Goal: Communication & Community: Answer question/provide support

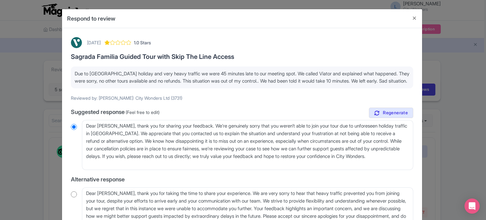
scroll to position [594, 0]
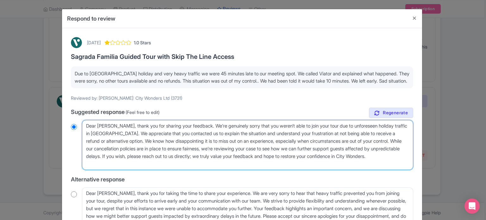
drag, startPoint x: 117, startPoint y: 140, endPoint x: 132, endPoint y: 148, distance: 16.9
click at [132, 148] on textarea "Dear Karen_V, thank you for sharing your feedback. We’re genuinely sorry that y…" at bounding box center [247, 145] width 331 height 50
type textarea "Dear Karen_V, thank you for sharing your feedback. We’re genuinely sorry that y…"
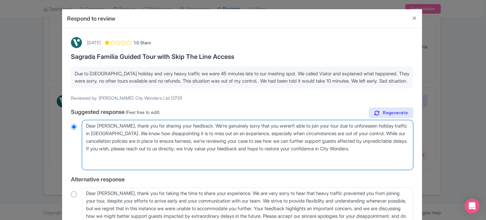
radio input "true"
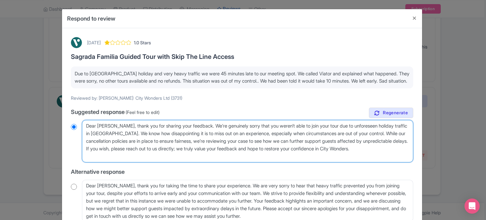
type textarea "Dear Karen_V, thank you for sharing your feedback. We’re genuinely sorry that y…"
radio input "true"
type textarea "Dear Karen_V, thank you for sharing your feedback. We’re genuinely sorry that y…"
radio input "true"
drag, startPoint x: 379, startPoint y: 141, endPoint x: 399, endPoint y: 161, distance: 28.9
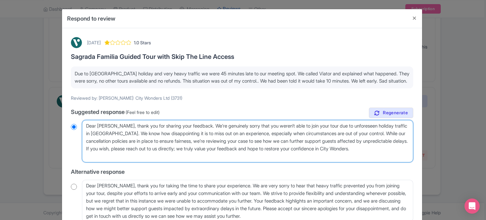
click at [399, 161] on textarea "Dear Karen_V, thank you for sharing your feedback. We’re genuinely sorry that y…" at bounding box center [247, 141] width 331 height 42
type textarea "Dear Karen_V, thank you for sharing your feedback. We’re genuinely sorry that y…"
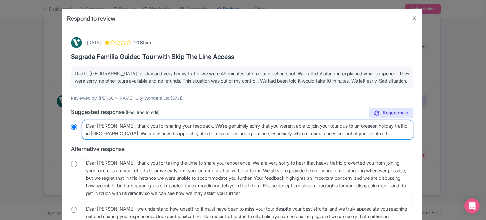
radio input "true"
type textarea "Dear Karen_V, thank you for sharing your feedback. We’re genuinely sorry that y…"
radio input "true"
type textarea "Dear Karen_V, thank you for sharing your feedback. We’re genuinely sorry that y…"
radio input "true"
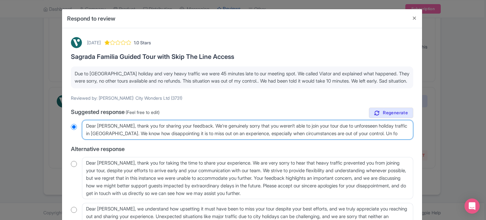
type textarea "Dear Karen_V, thank you for sharing your feedback. We’re genuinely sorry that y…"
radio input "true"
type textarea "Dear Karen_V, thank you for sharing your feedback. We’re genuinely sorry that y…"
radio input "true"
type textarea "Dear Karen_V, thank you for sharing your feedback. We’re genuinely sorry that y…"
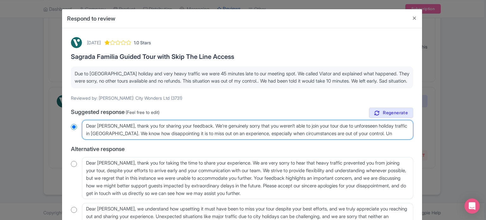
radio input "true"
type textarea "Dear Karen_V, thank you for sharing your feedback. We’re genuinely sorry that y…"
radio input "true"
type textarea "Dear Karen_V, thank you for sharing your feedback. We’re genuinely sorry that y…"
radio input "true"
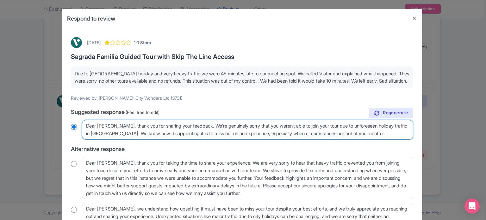
type textarea "Dear Karen_V, thank you for sharing your feedback. We’re genuinely sorry that y…"
radio input "true"
type textarea "Dear Karen_V, thank you for sharing your feedback. We’re genuinely sorry that y…"
radio input "true"
type textarea "Dear Karen_V, thank you for sharing your feedback. We’re genuinely sorry that y…"
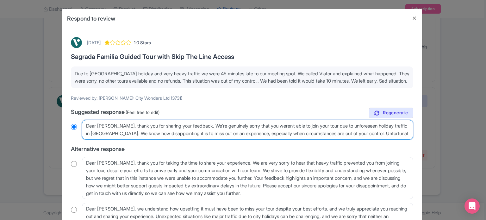
radio input "true"
type textarea "Dear Karen_V, thank you for sharing your feedback. We’re genuinely sorry that y…"
radio input "true"
type textarea "Dear Karen_V, thank you for sharing your feedback. We’re genuinely sorry that y…"
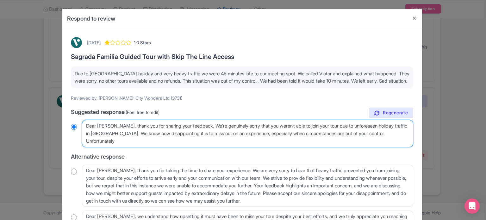
radio input "true"
type textarea "Dear Karen_V, thank you for sharing your feedback. We’re genuinely sorry that y…"
radio input "true"
type textarea "Dear Karen_V, thank you for sharing your feedback. We’re genuinely sorry that y…"
radio input "true"
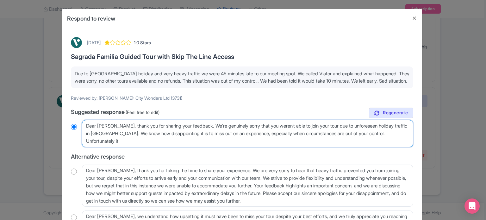
type textarea "Dear Karen_V, thank you for sharing your feedback. We’re genuinely sorry that y…"
radio input "true"
type textarea "Dear Karen_V, thank you for sharing your feedback. We’re genuinely sorry that y…"
radio input "true"
type textarea "Dear Karen_V, thank you for sharing your feedback. We’re genuinely sorry that y…"
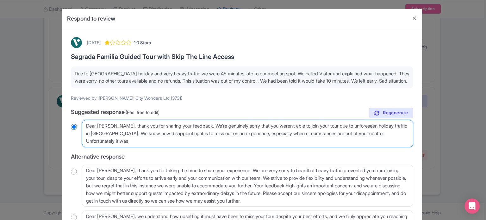
radio input "true"
type textarea "Dear Karen_V, thank you for sharing your feedback. We’re genuinely sorry that y…"
radio input "true"
type textarea "Dear Karen_V, thank you for sharing your feedback. We’re genuinely sorry that y…"
radio input "true"
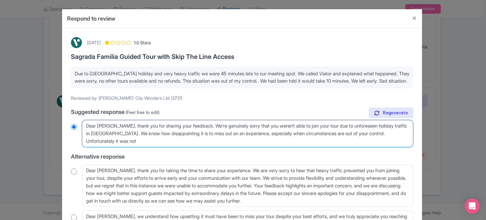
type textarea "Dear Karen_V, thank you for sharing your feedback. We’re genuinely sorry that y…"
radio input "true"
type textarea "Dear Karen_V, thank you for sharing your feedback. We’re genuinely sorry that y…"
radio input "true"
type textarea "Dear Karen_V, thank you for sharing your feedback. We’re genuinely sorry that y…"
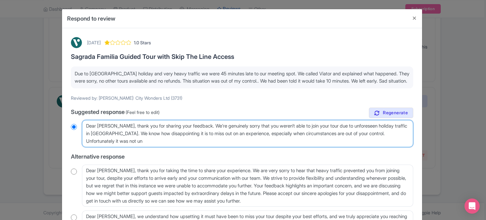
radio input "true"
type textarea "Dear Karen_V, thank you for sharing your feedback. We’re genuinely sorry that y…"
radio input "true"
type textarea "Dear Karen_V, thank you for sharing your feedback. We’re genuinely sorry that y…"
radio input "true"
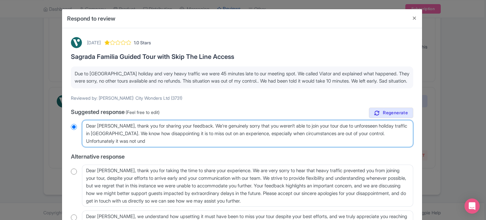
type textarea "Dear Karen_V, thank you for sharing your feedback. We’re genuinely sorry that y…"
radio input "true"
type textarea "Dear Karen_V, thank you for sharing your feedback. We’re genuinely sorry that y…"
radio input "true"
type textarea "Dear Karen_V, thank you for sharing your feedback. We’re genuinely sorry that y…"
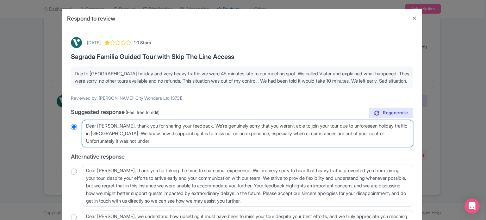
radio input "true"
type textarea "Dear Karen_V, thank you for sharing your feedback. We’re genuinely sorry that y…"
radio input "true"
type textarea "Dear Karen_V, thank you for sharing your feedback. We’re genuinely sorry that y…"
radio input "true"
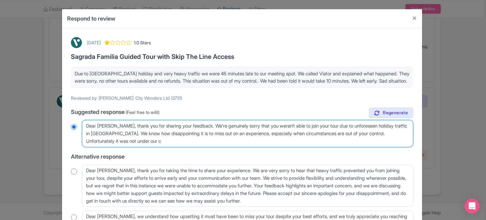
type textarea "Dear Karen_V, thank you for sharing your feedback. We’re genuinely sorry that y…"
radio input "true"
type textarea "Dear Karen_V, thank you for sharing your feedback. We’re genuinely sorry that y…"
radio input "true"
type textarea "Dear Karen_V, thank you for sharing your feedback. We’re genuinely sorry that y…"
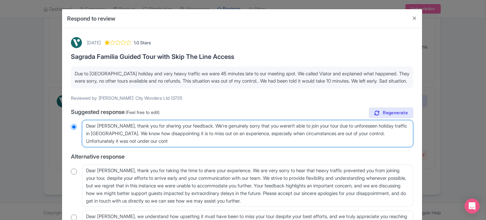
radio input "true"
type textarea "Dear Karen_V, thank you for sharing your feedback. We’re genuinely sorry that y…"
radio input "true"
type textarea "Dear Karen_V, thank you for sharing your feedback. We’re genuinely sorry that y…"
radio input "true"
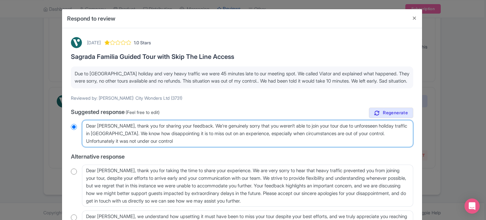
type textarea "Dear Karen_V, thank you for sharing your feedback. We’re genuinely sorry that y…"
radio input "true"
type textarea "Dear Karen_V, thank you for sharing your feedback. We’re genuinely sorry that y…"
radio input "true"
type textarea "Dear Karen_V, thank you for sharing your feedback. We’re genuinely sorry that y…"
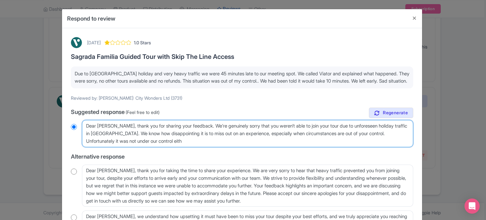
radio input "true"
type textarea "Dear Karen_V, thank you for sharing your feedback. We’re genuinely sorry that y…"
radio input "true"
type textarea "Dear Karen_V, thank you for sharing your feedback. We’re genuinely sorry that y…"
radio input "true"
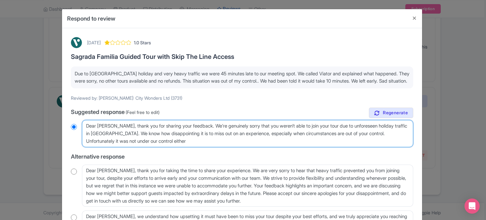
type textarea "Dear Karen_V, thank you for sharing your feedback. We’re genuinely sorry that y…"
radio input "true"
type textarea "Dear Karen_V, thank you for sharing your feedback. We’re genuinely sorry that y…"
radio input "true"
type textarea "Dear Karen_V, thank you for sharing your feedback. We’re genuinely sorry that y…"
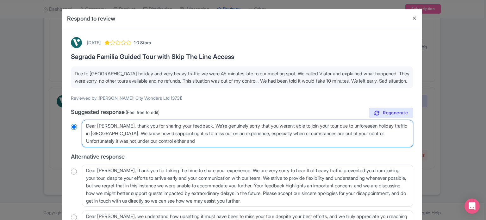
radio input "true"
type textarea "Dear Karen_V, thank you for sharing your feedback. We’re genuinely sorry that y…"
radio input "true"
type textarea "Dear Karen_V, thank you for sharing your feedback. We’re genuinely sorry that y…"
radio input "true"
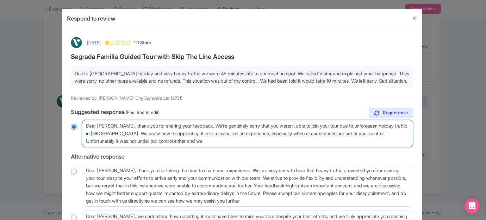
type textarea "Dear Karen_V, thank you for sharing your feedback. We’re genuinely sorry that y…"
radio input "true"
type textarea "Dear Karen_V, thank you for sharing your feedback. We’re genuinely sorry that y…"
radio input "true"
type textarea "Dear Karen_V, thank you for sharing your feedback. We’re genuinely sorry that y…"
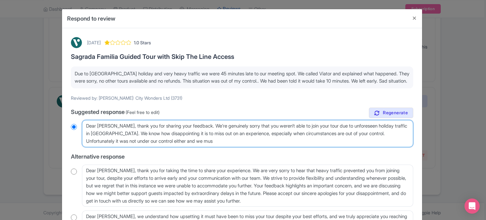
radio input "true"
type textarea "Dear Karen_V, thank you for sharing your feedback. We’re genuinely sorry that y…"
radio input "true"
type textarea "Dear Karen_V, thank you for sharing your feedback. We’re genuinely sorry that y…"
radio input "true"
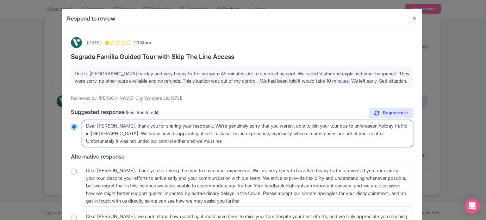
type textarea "Dear Karen_V, thank you for sharing your feedback. We’re genuinely sorry that y…"
radio input "true"
type textarea "Dear Karen_V, thank you for sharing your feedback. We’re genuinely sorry that y…"
radio input "true"
type textarea "Dear Karen_V, thank you for sharing your feedback. We’re genuinely sorry that y…"
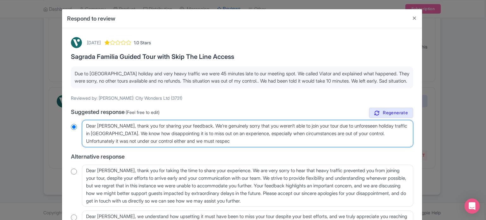
radio input "true"
type textarea "Dear Karen_V, thank you for sharing your feedback. We’re genuinely sorry that y…"
radio input "true"
type textarea "Dear Karen_V, thank you for sharing your feedback. We’re genuinely sorry that y…"
radio input "true"
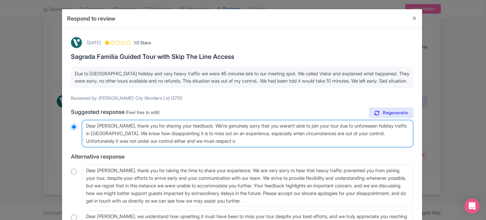
type textarea "Dear Karen_V, thank you for sharing your feedback. We’re genuinely sorry that y…"
radio input "true"
type textarea "Dear Karen_V, thank you for sharing your feedback. We’re genuinely sorry that y…"
radio input "true"
type textarea "Dear Karen_V, thank you for sharing your feedback. We’re genuinely sorry that y…"
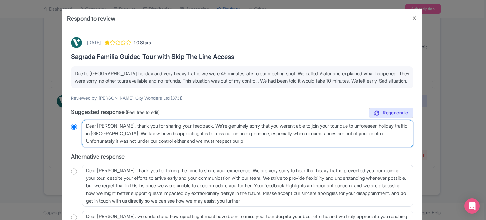
radio input "true"
type textarea "Dear Karen_V, thank you for sharing your feedback. We’re genuinely sorry that y…"
radio input "true"
type textarea "Dear Karen_V, thank you for sharing your feedback. We’re genuinely sorry that y…"
radio input "true"
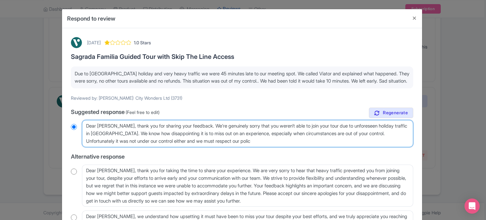
type textarea "Dear Karen_V, thank you for sharing your feedback. We’re genuinely sorry that y…"
radio input "true"
type textarea "Dear Karen_V, thank you for sharing your feedback. We’re genuinely sorry that y…"
radio input "true"
type textarea "Dear Karen_V, thank you for sharing your feedback. We’re genuinely sorry that y…"
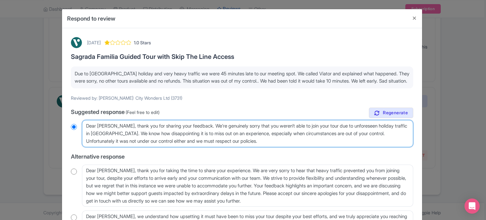
radio input "true"
type textarea "Dear Karen_V, thank you for sharing your feedback. We’re genuinely sorry that y…"
radio input "true"
type textarea "Dear Karen_V, thank you for sharing your feedback. We’re genuinely sorry that y…"
radio input "true"
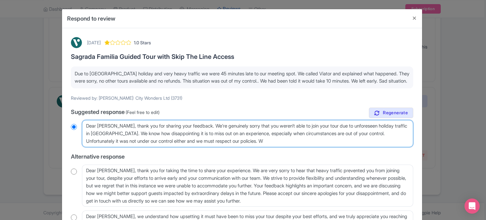
type textarea "Dear Karen_V, thank you for sharing your feedback. We’re genuinely sorry that y…"
radio input "true"
type textarea "Dear Karen_V, thank you for sharing your feedback. We’re genuinely sorry that y…"
radio input "true"
type textarea "Dear Karen_V, thank you for sharing your feedback. We’re genuinely sorry that y…"
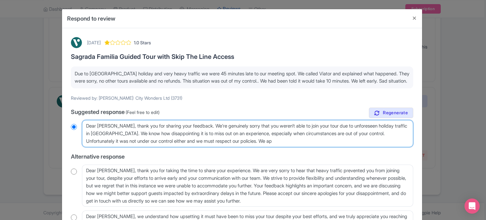
radio input "true"
type textarea "Dear Karen_V, thank you for sharing your feedback. We’re genuinely sorry that y…"
radio input "true"
type textarea "Dear Karen_V, thank you for sharing your feedback. We’re genuinely sorry that y…"
radio input "true"
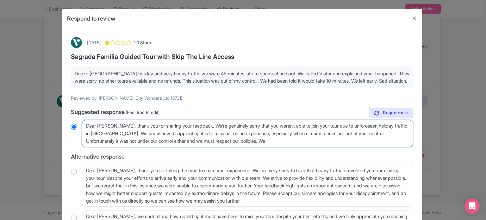
type textarea "Dear Karen_V, thank you for sharing your feedback. We’re genuinely sorry that y…"
radio input "true"
type textarea "Dear Karen_V, thank you for sharing your feedback. We’re genuinely sorry that y…"
radio input "true"
type textarea "Dear Karen_V, thank you for sharing your feedback. We’re genuinely sorry that y…"
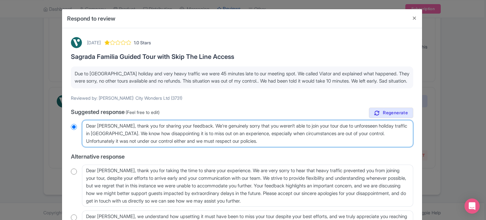
radio input "true"
type textarea "Dear Karen_V, thank you for sharing your feedback. We’re genuinely sorry that y…"
radio input "true"
type textarea "Dear Karen_V, thank you for sharing your feedback. We’re genuinely sorry that y…"
radio input "true"
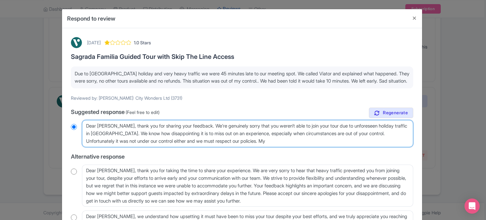
type textarea "Dear Karen_V, thank you for sharing your feedback. We’re genuinely sorry that y…"
radio input "true"
type textarea "Dear Karen_V, thank you for sharing your feedback. We’re genuinely sorry that y…"
radio input "true"
type textarea "Dear Karen_V, thank you for sharing your feedback. We’re genuinely sorry that y…"
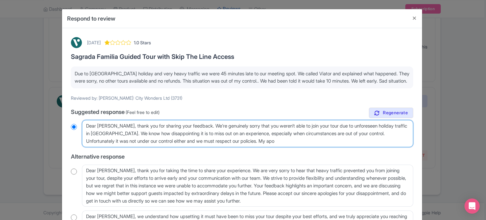
radio input "true"
type textarea "Dear Karen_V, thank you for sharing your feedback. We’re genuinely sorry that y…"
radio input "true"
type textarea "Dear Karen_V, thank you for sharing your feedback. We’re genuinely sorry that y…"
radio input "true"
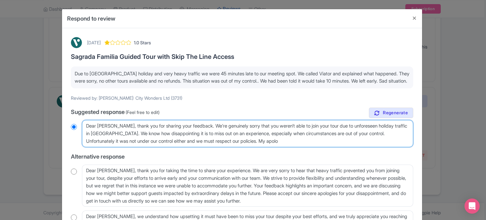
type textarea "Dear Karen_V, thank you for sharing your feedback. We’re genuinely sorry that y…"
radio input "true"
type textarea "Dear Karen_V, thank you for sharing your feedback. We’re genuinely sorry that y…"
radio input "true"
type textarea "Dear Karen_V, thank you for sharing your feedback. We’re genuinely sorry that y…"
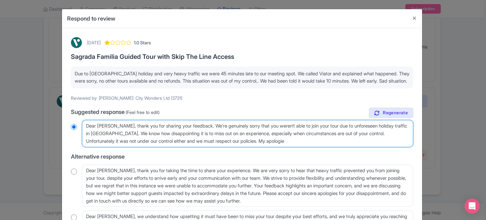
radio input "true"
type textarea "Dear Karen_V, thank you for sharing your feedback. We’re genuinely sorry that y…"
radio input "true"
type textarea "Dear Karen_V, thank you for sharing your feedback. We’re genuinely sorry that y…"
radio input "true"
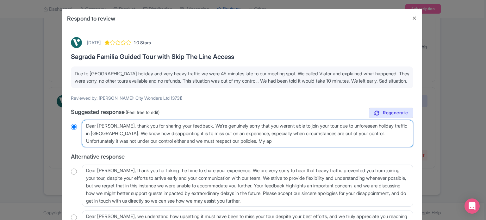
type textarea "Dear Karen_V, thank you for sharing your feedback. We’re genuinely sorry that y…"
radio input "true"
type textarea "Dear Karen_V, thank you for sharing your feedback. We’re genuinely sorry that y…"
radio input "true"
type textarea "Dear Karen_V, thank you for sharing your feedback. We’re genuinely sorry that y…"
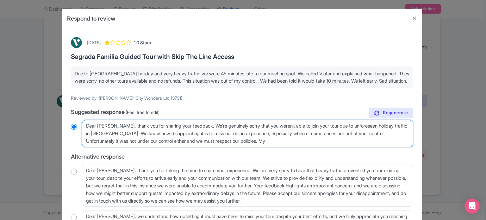
radio input "true"
type textarea "Dear Karen_V, thank you for sharing your feedback. We’re genuinely sorry that y…"
radio input "true"
type textarea "Dear Karen_V, thank you for sharing your feedback. We’re genuinely sorry that y…"
radio input "true"
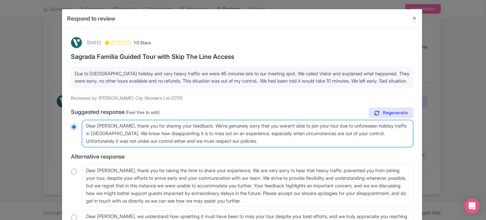
type textarea "Dear Karen_V, thank you for sharing your feedback. We’re genuinely sorry that y…"
radio input "true"
type textarea "Dear Karen_V, thank you for sharing your feedback. We’re genuinely sorry that y…"
radio input "true"
type textarea "Dear Karen_V, thank you for sharing your feedback. We’re genuinely sorry that y…"
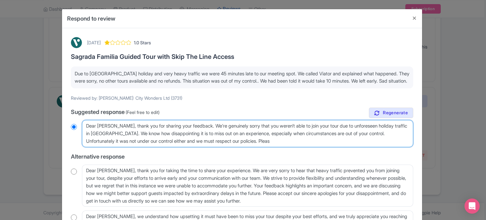
radio input "true"
type textarea "Dear Karen_V, thank you for sharing your feedback. We’re genuinely sorry that y…"
radio input "true"
type textarea "Dear Karen_V, thank you for sharing your feedback. We’re genuinely sorry that y…"
radio input "true"
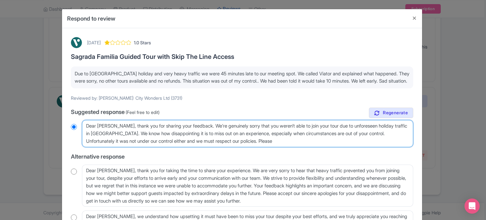
type textarea "Dear Karen_V, thank you for sharing your feedback. We’re genuinely sorry that y…"
radio input "true"
type textarea "Dear Karen_V, thank you for sharing your feedback. We’re genuinely sorry that y…"
radio input "true"
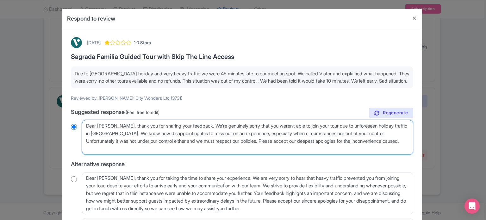
drag, startPoint x: 271, startPoint y: 148, endPoint x: 79, endPoint y: 147, distance: 192.5
click at [79, 147] on div "Dear Karen_V, thank you for sharing your feedback. We’re genuinely sorry that y…" at bounding box center [242, 137] width 342 height 35
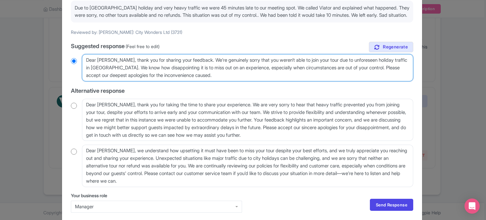
scroll to position [99, 0]
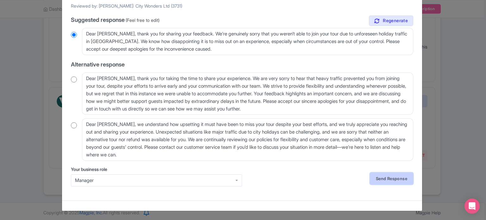
click at [379, 174] on link "Send Response" at bounding box center [391, 179] width 43 height 12
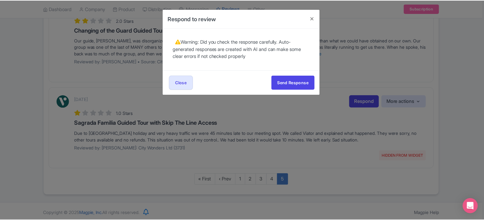
scroll to position [0, 0]
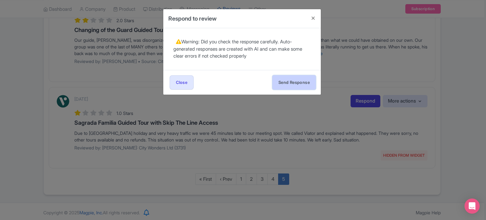
click at [276, 76] on button "Send Response" at bounding box center [294, 82] width 43 height 14
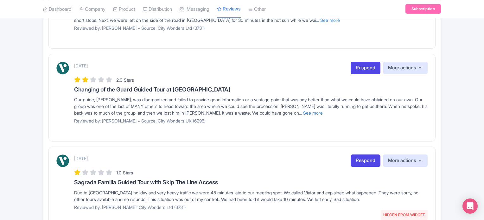
scroll to position [531, 0]
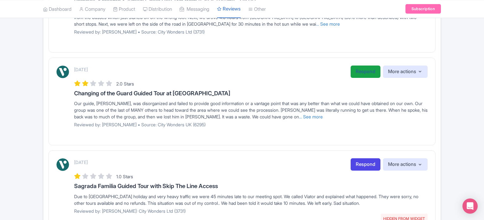
click at [361, 71] on link "Respond" at bounding box center [365, 72] width 30 height 12
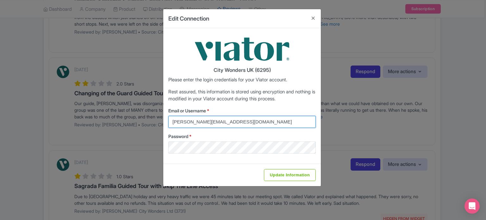
click at [267, 121] on input "marion.blanchot@citywonders.com" at bounding box center [242, 122] width 148 height 12
type input "lilian.guevara@citywonders.com"
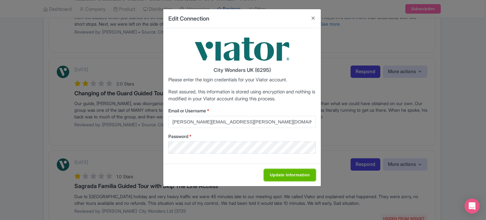
click at [291, 175] on input "Update Information" at bounding box center [290, 175] width 52 height 12
type input "Saving..."
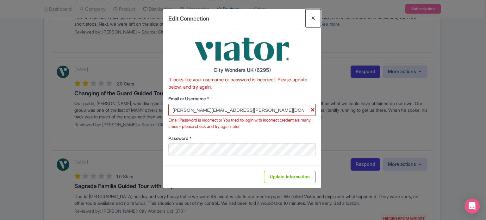
click at [314, 17] on button "Close" at bounding box center [313, 18] width 15 height 18
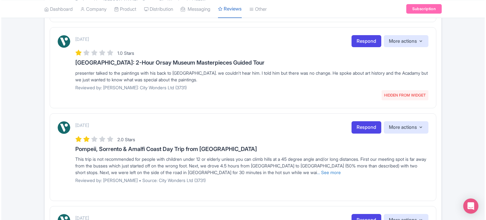
scroll to position [372, 0]
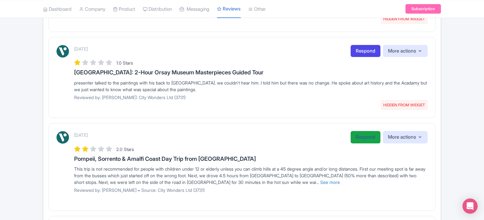
click at [357, 136] on link "Respond" at bounding box center [365, 137] width 30 height 12
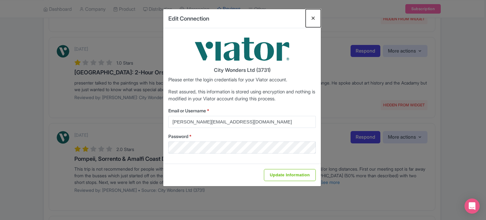
click at [312, 17] on button "Close" at bounding box center [313, 18] width 15 height 18
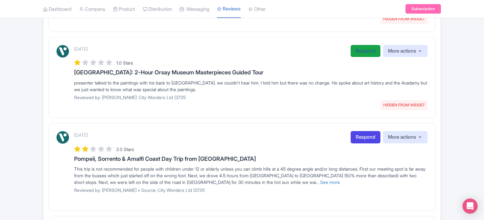
click at [358, 50] on link "Respond" at bounding box center [365, 51] width 30 height 12
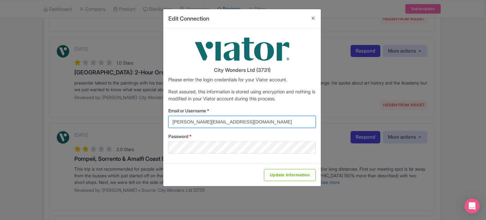
click at [269, 120] on input "marion.blanchot@citywonders.com" at bounding box center [242, 122] width 148 height 12
type input "lilian.guevara@citywonders.com"
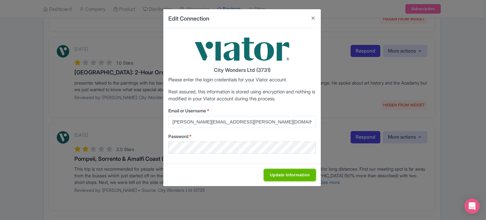
click at [288, 177] on input "Update Information" at bounding box center [290, 175] width 52 height 12
type input "Saving..."
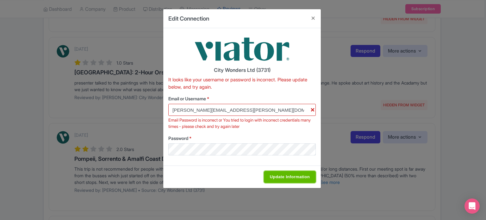
click at [290, 179] on input "Update Information" at bounding box center [290, 177] width 52 height 12
type input "Saving..."
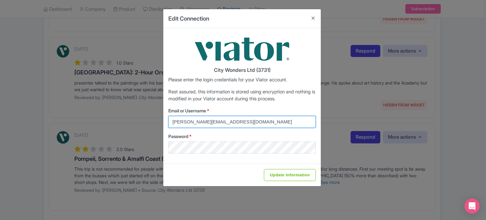
click at [243, 124] on input "marion.blanchot@citywonders.com" at bounding box center [242, 122] width 148 height 12
type input "lilian.guevara@citywonders.com"
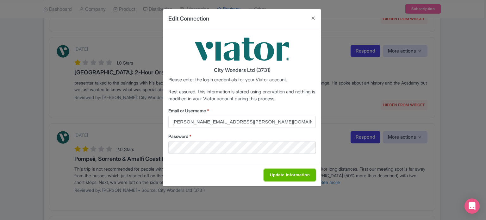
click at [285, 175] on input "Update Information" at bounding box center [290, 175] width 52 height 12
type input "Saving..."
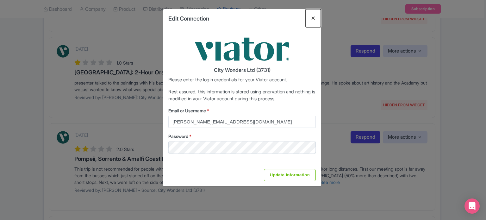
click at [312, 16] on button "Close" at bounding box center [313, 18] width 15 height 18
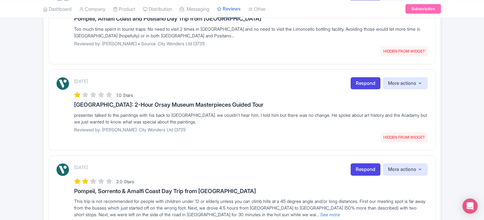
scroll to position [246, 0]
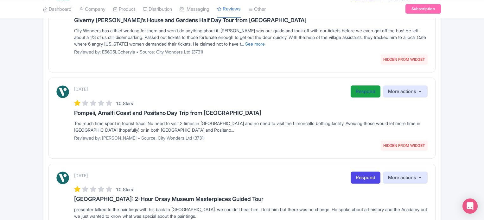
click at [355, 88] on link "Respond" at bounding box center [365, 91] width 30 height 12
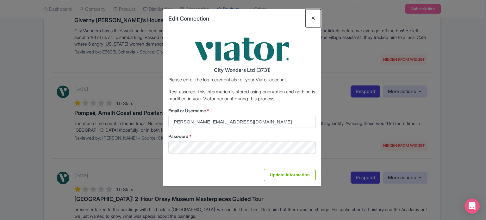
click at [309, 20] on button "Close" at bounding box center [313, 18] width 15 height 18
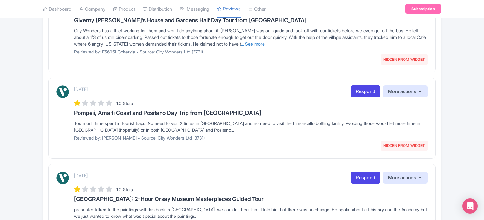
scroll to position [119, 0]
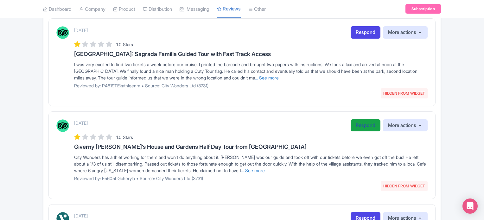
click at [361, 122] on link "Respond" at bounding box center [365, 125] width 30 height 12
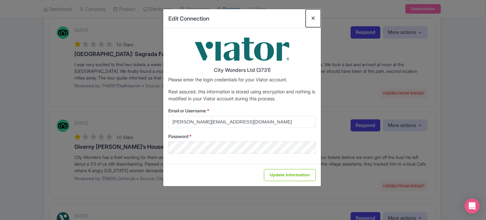
click at [309, 16] on button "Close" at bounding box center [313, 18] width 15 height 18
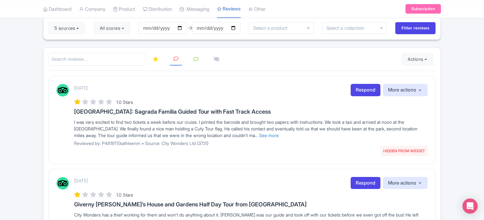
scroll to position [56, 0]
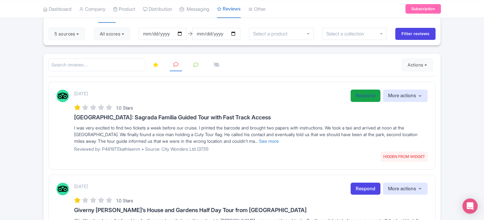
click at [355, 93] on link "Respond" at bounding box center [365, 96] width 30 height 12
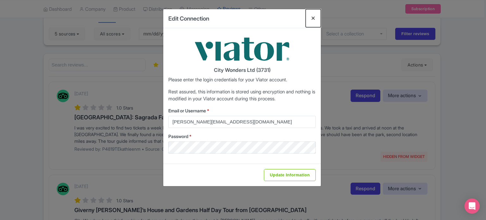
click at [314, 13] on button "Close" at bounding box center [313, 18] width 15 height 18
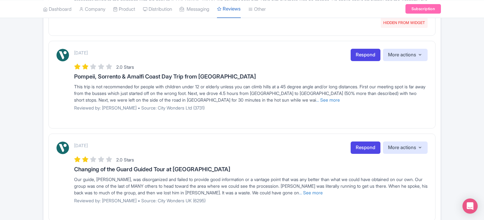
scroll to position [594, 0]
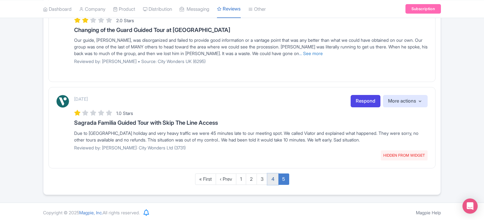
click at [273, 175] on link "4" at bounding box center [272, 179] width 11 height 12
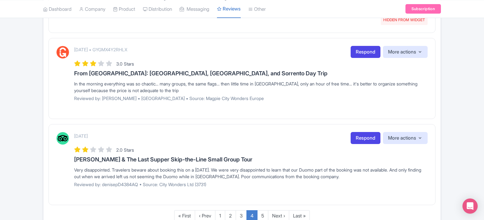
scroll to position [826, 0]
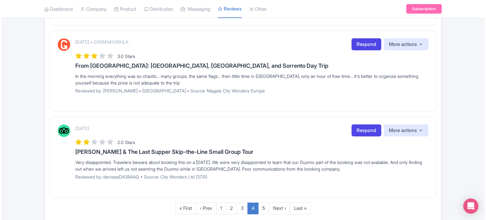
scroll to position [762, 0]
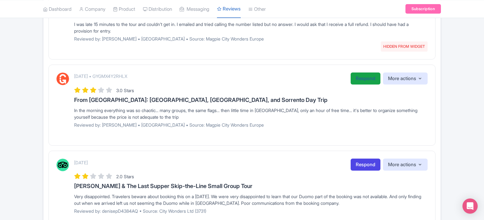
click at [360, 76] on link "Respond" at bounding box center [365, 78] width 30 height 12
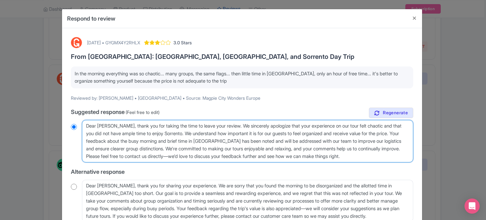
drag, startPoint x: 85, startPoint y: 148, endPoint x: 396, endPoint y: 159, distance: 311.0
click at [396, 159] on textarea "Dear Natalia, thank you for taking the time to leave your review. We sincerely …" at bounding box center [247, 141] width 331 height 42
type textarea "Dear Natalia, thank you for taking the time to leave your review. We sincerely …"
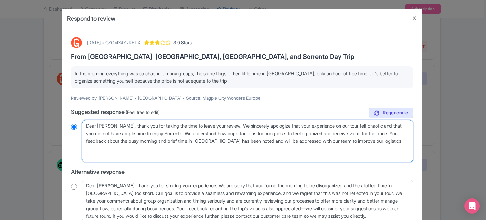
radio input "true"
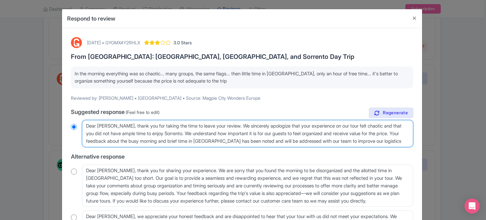
type textarea "Dear Natalia, thank you for taking the time to leave your review. We sincerely …"
radio input "true"
type textarea "Dear Natalia, thank you for taking the time to leave your review. We sincerely …"
radio input "true"
type textarea "Dear Natalia, thank you for taking the time to leave your review. We sincerely …"
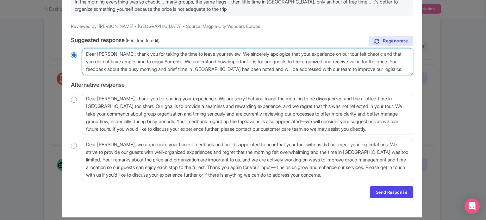
scroll to position [78, 0]
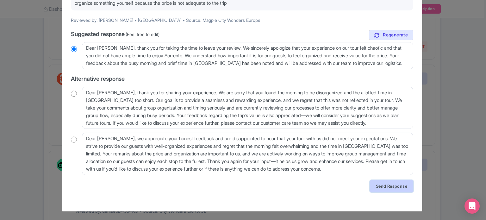
click at [396, 185] on link "Send Response" at bounding box center [391, 186] width 43 height 12
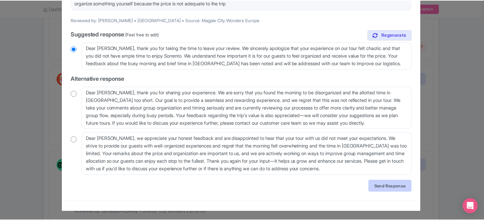
scroll to position [0, 0]
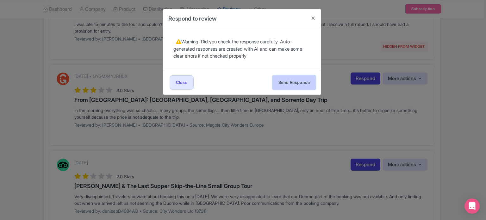
click at [285, 81] on button "Send Response" at bounding box center [294, 82] width 43 height 14
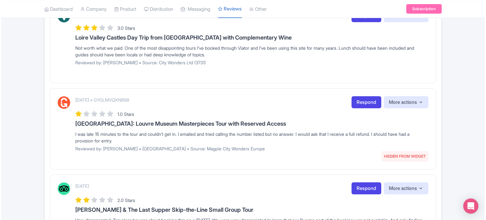
scroll to position [642, 0]
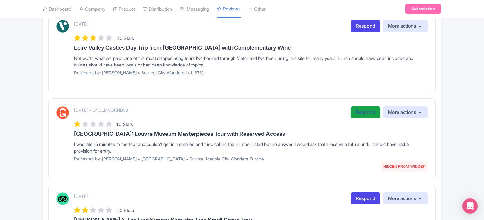
click at [356, 108] on link "Respond" at bounding box center [365, 112] width 30 height 12
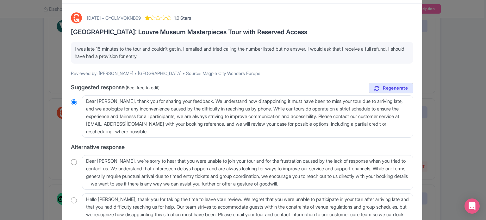
scroll to position [32, 0]
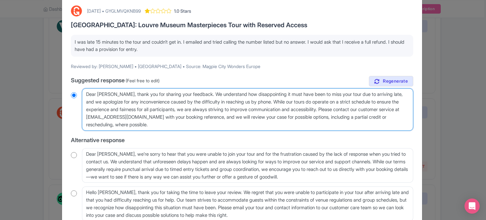
drag, startPoint x: 360, startPoint y: 109, endPoint x: 369, endPoint y: 124, distance: 17.8
click at [369, 124] on textarea "Dear William, thank you for sharing your feedback. We understand how disappoint…" at bounding box center [247, 109] width 331 height 42
type textarea "Dear William, thank you for sharing your feedback. We understand how disappoint…"
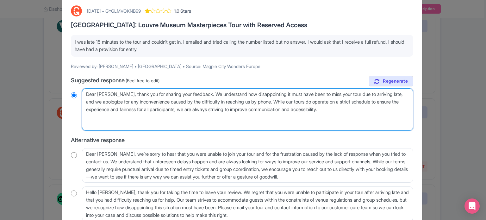
radio input "true"
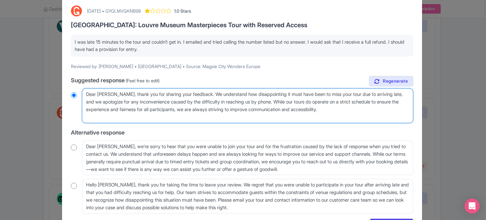
type textarea "Dear William, thank you for sharing your feedback. We understand how disappoint…"
radio input "true"
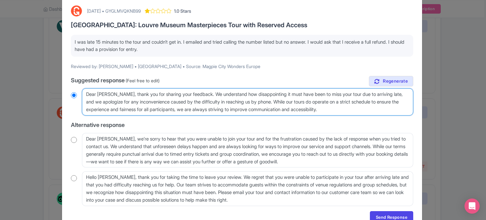
type textarea "Dear William, thank you for sharing your feedback. We understand how disappoint…"
radio input "true"
click at [362, 110] on textarea "Dear William, thank you for sharing your feedback. We understand how disappoint…" at bounding box center [247, 101] width 331 height 27
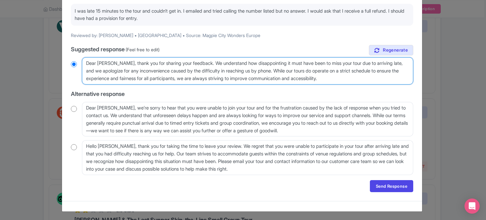
drag, startPoint x: 360, startPoint y: 77, endPoint x: 317, endPoint y: 78, distance: 43.7
click at [317, 78] on textarea "Dear William, thank you for sharing your feedback. We understand how disappoint…" at bounding box center [247, 70] width 331 height 27
type textarea "Dear William, thank you for sharing your feedback. We understand how disappoint…"
radio input "true"
type textarea "Dear William, thank you for sharing your feedback. We understand how disappoint…"
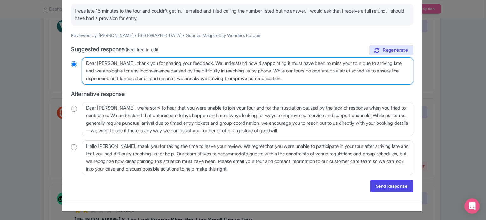
radio input "true"
type textarea "Dear William, thank you for sharing your feedback. We understand how disappoint…"
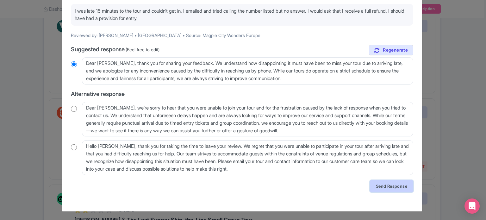
click at [386, 186] on link "Send Response" at bounding box center [391, 186] width 43 height 12
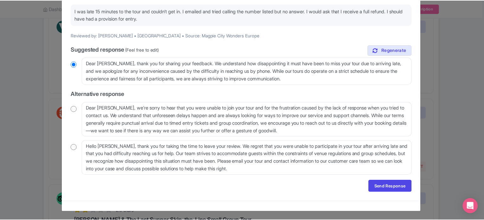
scroll to position [0, 0]
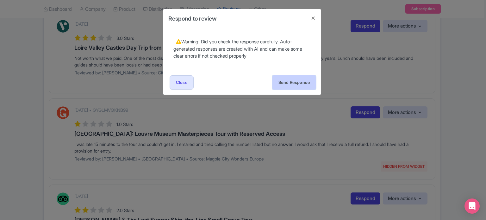
click at [298, 79] on button "Send Response" at bounding box center [294, 82] width 43 height 14
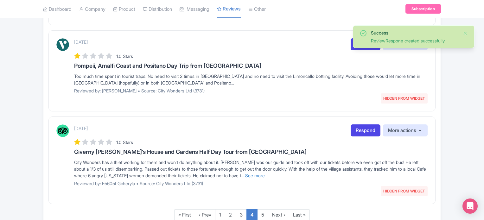
scroll to position [839, 0]
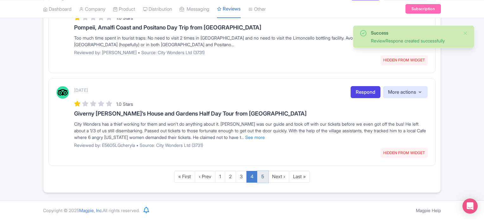
click at [262, 176] on link "5" at bounding box center [262, 177] width 11 height 12
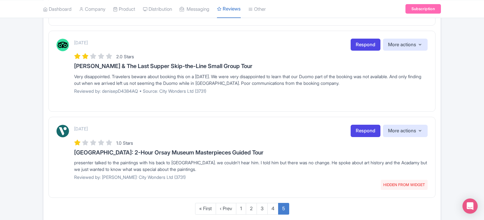
scroll to position [409, 0]
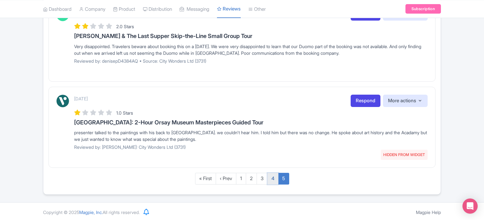
click at [270, 177] on link "4" at bounding box center [272, 179] width 11 height 12
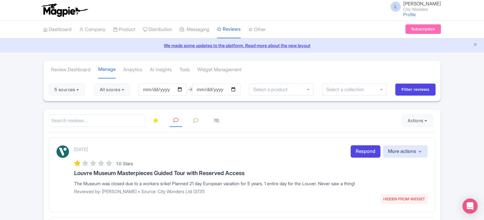
scroll to position [131, 0]
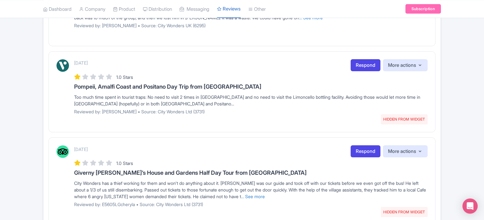
scroll to position [839, 0]
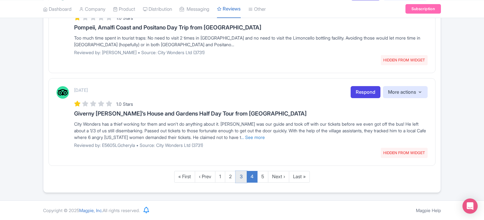
click at [242, 175] on link "3" at bounding box center [241, 177] width 11 height 12
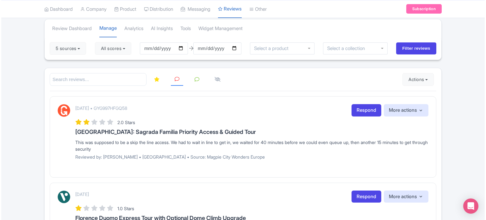
scroll to position [22, 0]
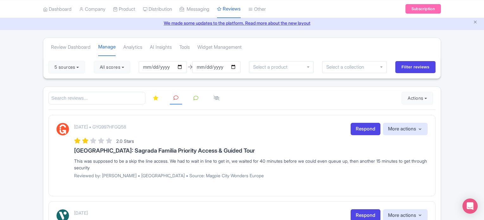
click at [363, 121] on div "[DATE] • GYG997HFGQ58 Respond More actions Hide from this page Hide from review…" at bounding box center [241, 155] width 387 height 81
click at [360, 129] on link "Respond" at bounding box center [365, 129] width 30 height 12
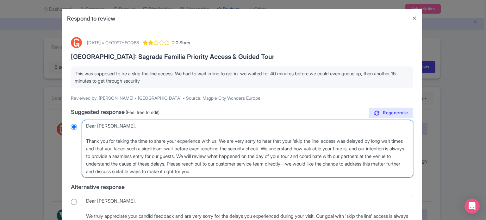
click at [85, 141] on textarea "Dear [PERSON_NAME], Thank you for taking the time to share your experience with…" at bounding box center [247, 149] width 331 height 58
type textarea "Dear [PERSON_NAME], Thank you for taking the time to share your experience with…"
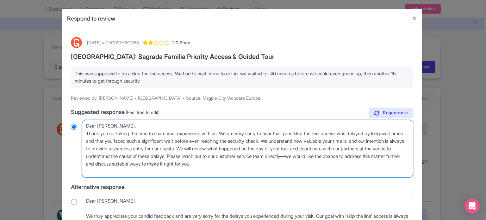
radio input "true"
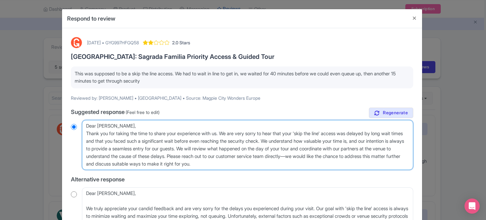
type textarea "Dear [PERSON_NAME],Thank you for taking the time to share your experience with …"
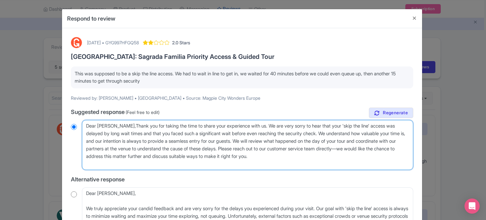
radio input "true"
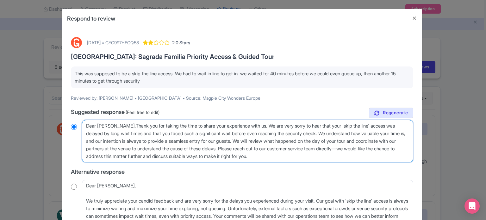
type textarea "Dear [PERSON_NAME], Thank you for taking the time to share your experience with…"
radio input "true"
type textarea "Dear [PERSON_NAME] you for taking the time to share your experience with us. We…"
radio input "true"
type textarea "Dear [PERSON_NAME], thank you for taking the time to share your experience with…"
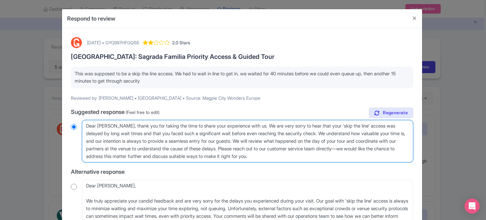
radio input "true"
drag, startPoint x: 271, startPoint y: 148, endPoint x: 330, endPoint y: 155, distance: 59.0
click at [330, 155] on textarea "Dear [PERSON_NAME], Thank you for taking the time to share your experience with…" at bounding box center [247, 141] width 331 height 42
type textarea "Dear [PERSON_NAME], thank you for taking the time to share your experience with…"
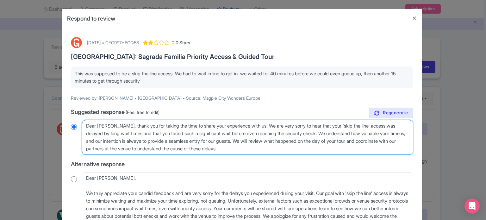
radio input "true"
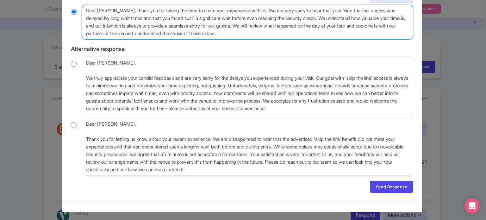
scroll to position [116, 0]
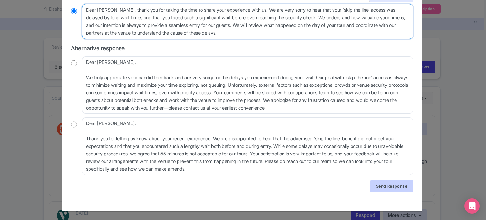
type textarea "Dear [PERSON_NAME], thank you for taking the time to share your experience with…"
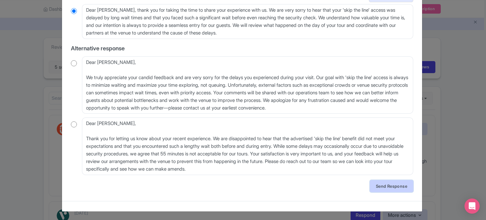
click at [389, 190] on link "Send Response" at bounding box center [391, 186] width 43 height 12
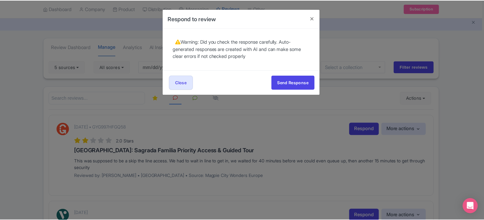
scroll to position [0, 0]
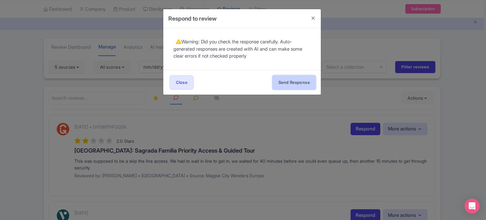
click at [301, 86] on button "Send Response" at bounding box center [294, 82] width 43 height 14
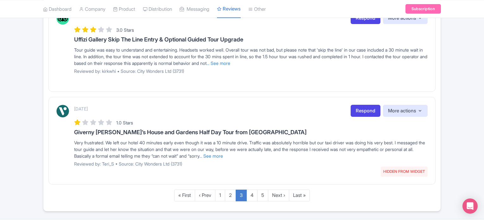
scroll to position [839, 0]
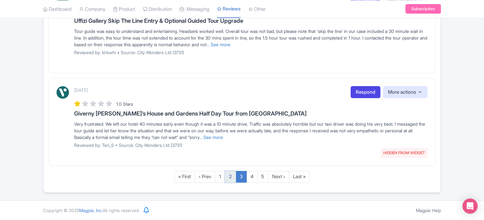
click at [232, 178] on link "2" at bounding box center [230, 177] width 11 height 12
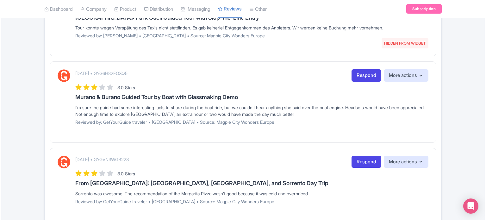
scroll to position [845, 0]
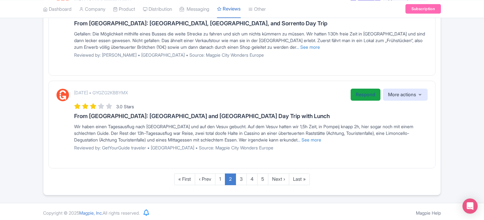
click at [356, 92] on link "Respond" at bounding box center [365, 95] width 30 height 12
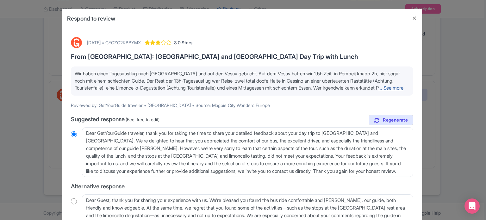
click at [379, 91] on link "... See more" at bounding box center [391, 88] width 25 height 6
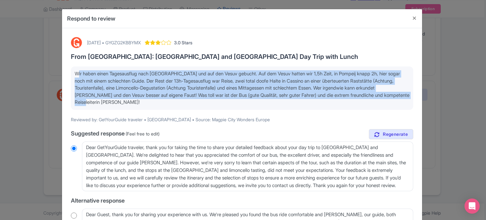
drag, startPoint x: 146, startPoint y: 103, endPoint x: 66, endPoint y: 72, distance: 86.0
click at [66, 72] on div "September 30, 2025 • GYGZG2KBBYMX 3.0 Stars From Rome: Pompeii and Mount Vesuvi…" at bounding box center [242, 179] width 360 height 302
copy span "Wir haben einen Tagesausflug nach [GEOGRAPHIC_DATA] und auf den Vesuv gebucht. …"
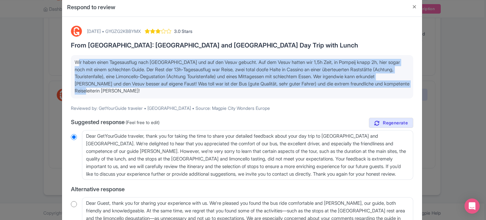
scroll to position [0, 0]
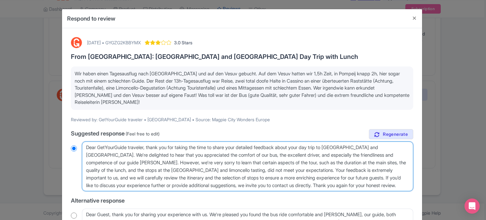
drag, startPoint x: 406, startPoint y: 184, endPoint x: 59, endPoint y: 135, distance: 350.6
click at [60, 135] on div "Respond to review September 30, 2025 • GYGZG2KBBYMX 3.0 Stars From Rome: Pompei…" at bounding box center [243, 110] width 486 height 220
paste textarea "Vielen Dank für Ihr Feedback. Es tut uns sehr leid, dass der Ausflug Ihre Erwar…"
type textarea "Vielen Dank für Ihr Feedback. Es tut uns sehr leid, dass der Ausflug Ihre Erwar…"
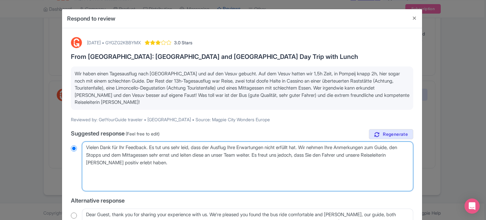
radio input "true"
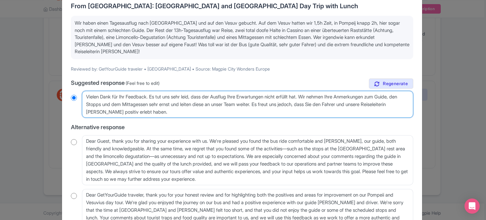
scroll to position [107, 0]
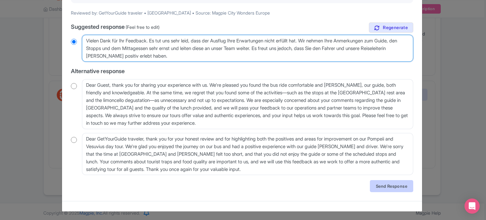
type textarea "Vielen Dank für Ihr Feedback. Es tut uns sehr leid, dass der Ausflug Ihre Erwar…"
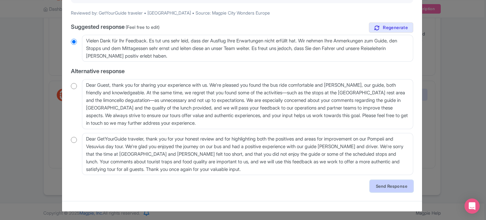
click at [381, 188] on link "Send Response" at bounding box center [391, 186] width 43 height 12
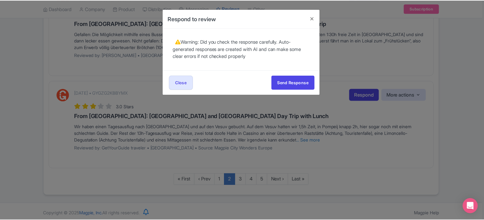
scroll to position [0, 0]
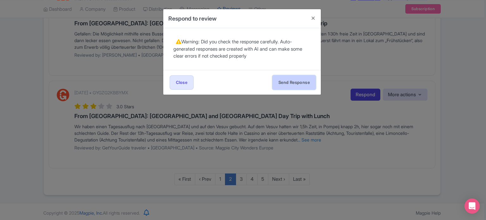
click at [281, 79] on button "Send Response" at bounding box center [294, 82] width 43 height 14
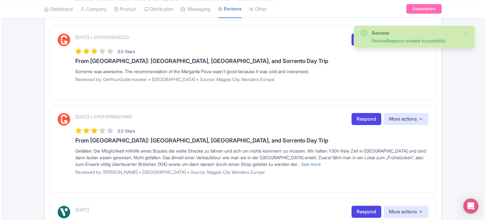
scroll to position [719, 0]
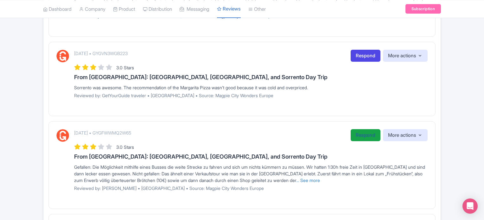
click at [356, 130] on link "Respond" at bounding box center [365, 135] width 30 height 12
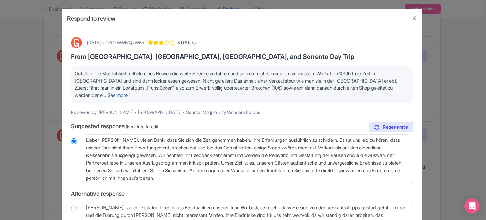
click at [103, 95] on link "... See more" at bounding box center [115, 95] width 25 height 6
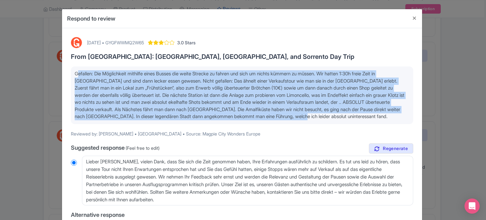
drag, startPoint x: 366, startPoint y: 115, endPoint x: 55, endPoint y: 62, distance: 315.4
click at [55, 62] on div "Respond to review September 30, 2025 • GYGFWWMQ2W65 3.0 Stars From Rome: Pompei…" at bounding box center [243, 110] width 486 height 220
copy span "Gefallen: Die Möglichkeit mithilfe eines Busses die weite Strecke zu fahren und…"
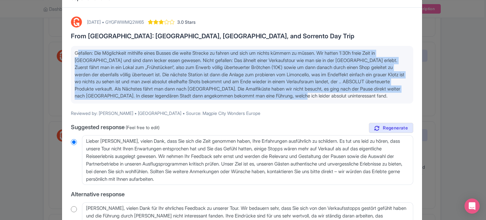
scroll to position [32, 0]
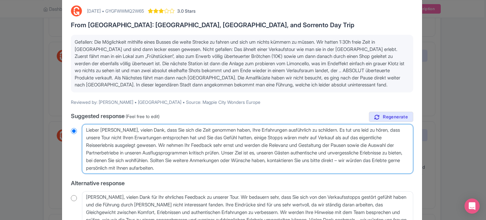
drag, startPoint x: 228, startPoint y: 168, endPoint x: 72, endPoint y: 129, distance: 160.1
click at [72, 129] on div "Lieber Nico, vielen Dank, dass Sie sich die Zeit genommen haben, Ihre Erfahrung…" at bounding box center [242, 149] width 342 height 50
paste textarea "Es tut uns leid, dass der Ausflug nicht Ihren Erwartungen entsprach. Wir möchte…"
type textarea "Es tut uns leid, dass der Ausflug nicht Ihren Erwartungen entsprach. Wir möchte…"
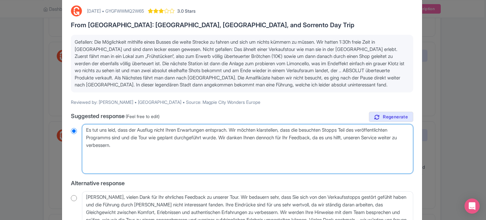
radio input "true"
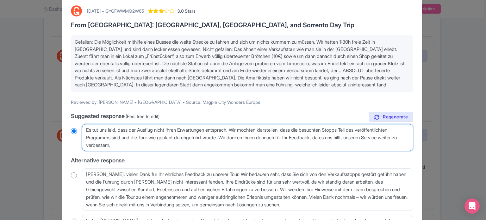
click at [85, 129] on textarea "Lieber Nico, vielen Dank, dass Sie sich die Zeit genommen haben, Ihre Erfahrung…" at bounding box center [247, 137] width 331 height 27
paste textarea "Lieber Gast"
type textarea "Lieber GastEs tut uns leid, dass der Ausflug nicht Ihren Erwartungen entsprach.…"
radio input "true"
type textarea "Lieber Gast,Es tut uns leid, dass der Ausflug nicht Ihren Erwartungen entsprach…"
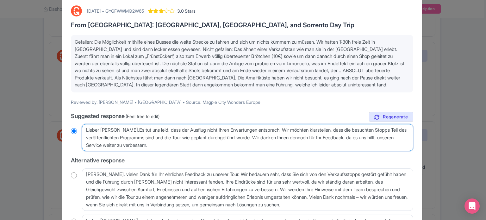
radio input "true"
type textarea "Lieber Gast, Es tut uns leid, dass der Ausflug nicht Ihren Erwartungen entsprac…"
radio input "true"
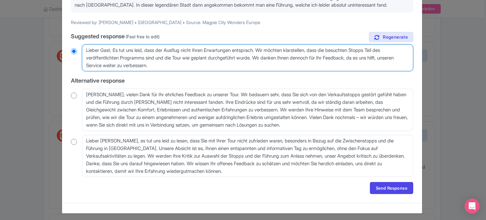
scroll to position [114, 0]
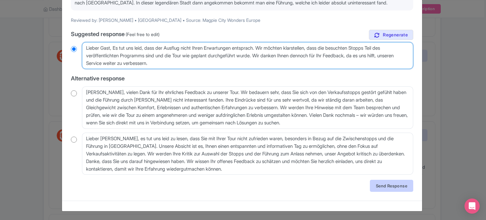
type textarea "Lieber Gast, Es tut uns leid, dass der Ausflug nicht Ihren Erwartungen entsprac…"
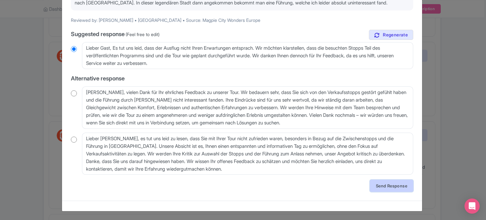
click at [371, 185] on link "Send Response" at bounding box center [391, 186] width 43 height 12
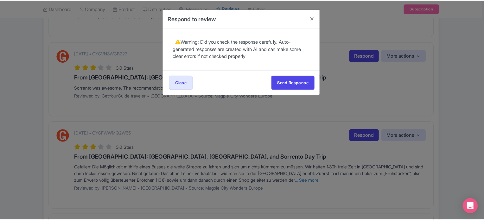
scroll to position [0, 0]
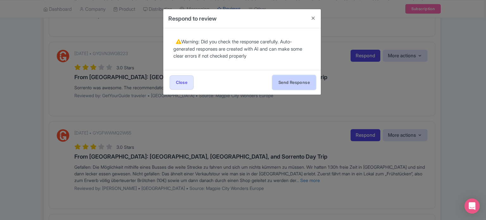
click at [299, 84] on button "Send Response" at bounding box center [294, 82] width 43 height 14
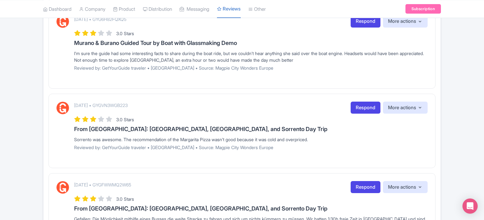
scroll to position [656, 0]
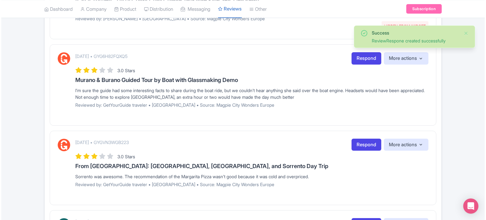
scroll to position [624, 0]
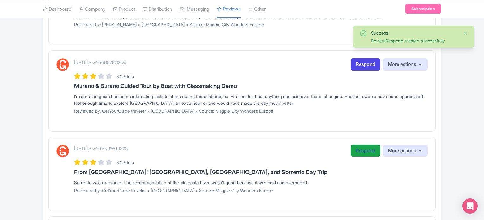
click at [350, 150] on link "Respond" at bounding box center [365, 151] width 30 height 12
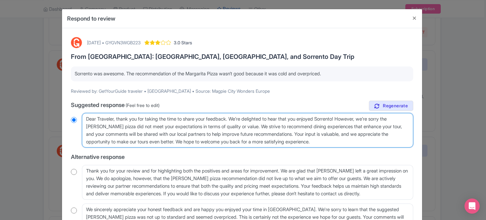
drag, startPoint x: 309, startPoint y: 134, endPoint x: 338, endPoint y: 143, distance: 30.8
click at [338, 143] on textarea "Dear Traveler, thank you for taking the time to share your feedback. We’re deli…" at bounding box center [247, 130] width 331 height 35
type textarea "Dear Traveler, thank you for taking the time to share your feedback. We’re deli…"
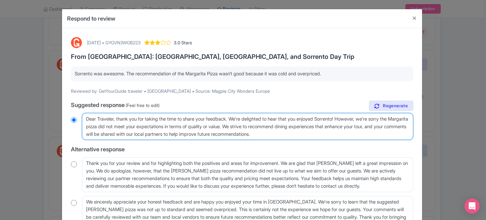
radio input "true"
type textarea "Dear Traveler, thank you for taking the time to share your feedback. We’re deli…"
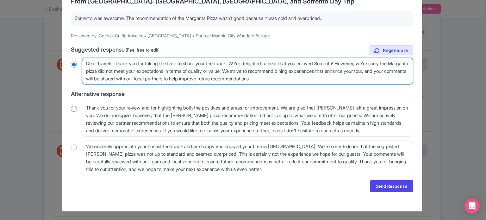
scroll to position [56, 0]
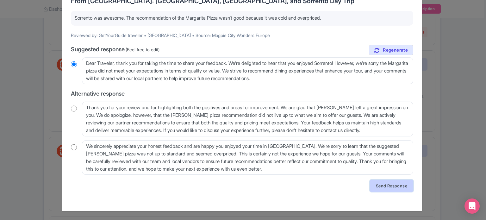
click at [395, 185] on link "Send Response" at bounding box center [391, 186] width 43 height 12
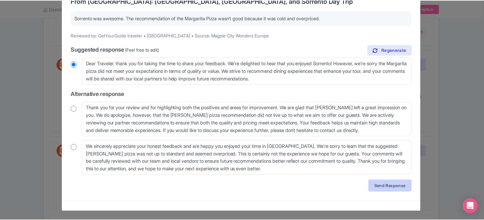
scroll to position [0, 0]
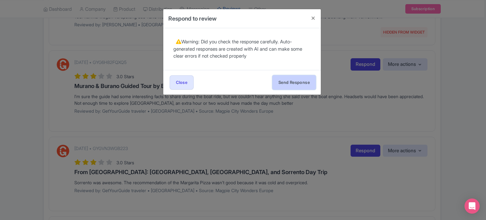
click at [276, 77] on button "Send Response" at bounding box center [294, 82] width 43 height 14
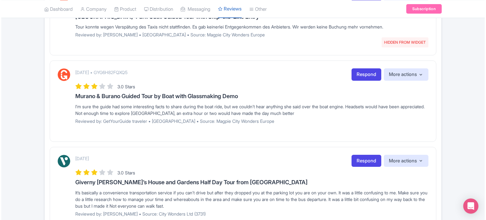
scroll to position [592, 0]
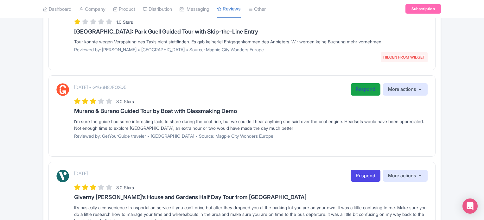
click at [355, 85] on link "Respond" at bounding box center [365, 89] width 30 height 12
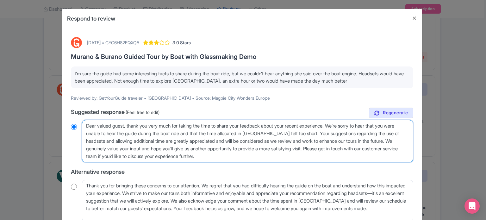
drag, startPoint x: 125, startPoint y: 126, endPoint x: 98, endPoint y: 120, distance: 27.6
click at [98, 120] on textarea "Dear valued guest, thank you very much for taking the time to share your feedba…" at bounding box center [247, 141] width 331 height 42
type textarea "Dear g, thank you very much for taking the time to share your feedback about yo…"
radio input "true"
type textarea "Dear gu, thank you very much for taking the time to share your feedback about y…"
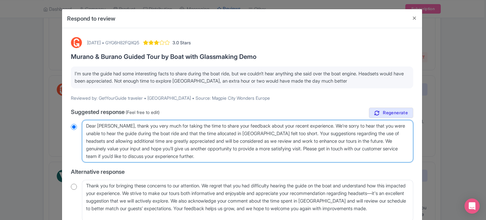
radio input "true"
type textarea "Dear gues, thank you very much for taking the time to share your feedback about…"
radio input "true"
type textarea "Dear guest, thank you very much for taking the time to share your feedback abou…"
radio input "true"
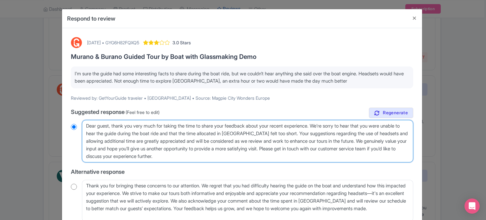
drag, startPoint x: 383, startPoint y: 141, endPoint x: 390, endPoint y: 154, distance: 15.3
click at [390, 154] on textarea "Dear valued guest, thank you very much for taking the time to share your feedba…" at bounding box center [247, 141] width 331 height 42
type textarea "Dear guest, thank you very much for taking the time to share your feedback abou…"
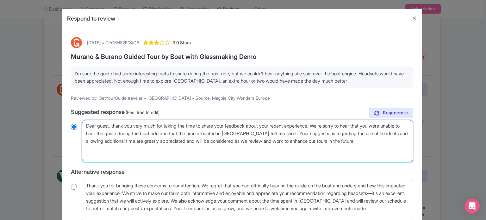
radio input "true"
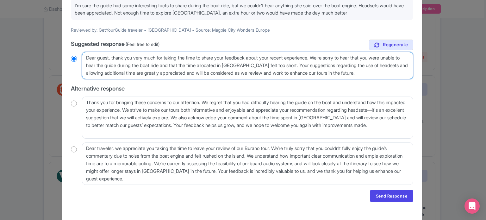
scroll to position [78, 0]
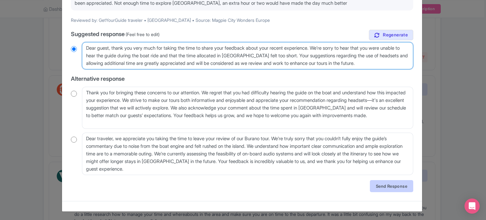
type textarea "Dear guest, thank you very much for taking the time to share your feedback abou…"
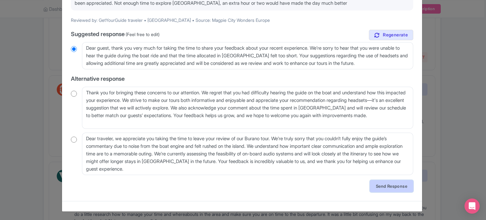
click at [390, 183] on link "Send Response" at bounding box center [391, 186] width 43 height 12
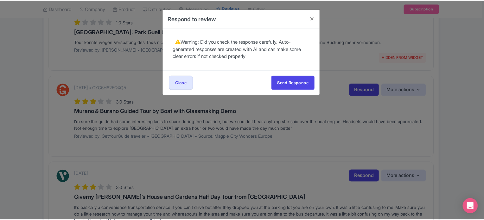
scroll to position [0, 0]
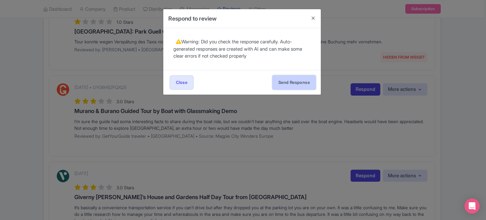
click at [306, 80] on button "Send Response" at bounding box center [294, 82] width 43 height 14
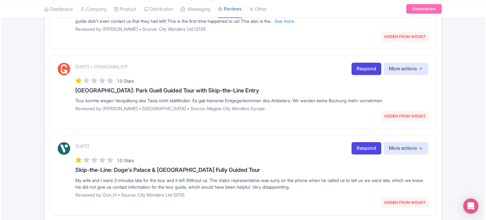
scroll to position [538, 0]
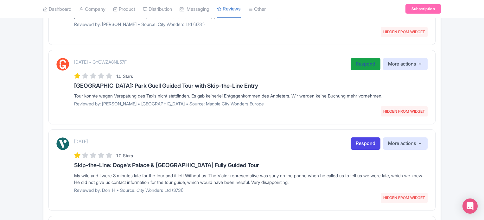
click at [357, 61] on link "Respond" at bounding box center [365, 64] width 30 height 12
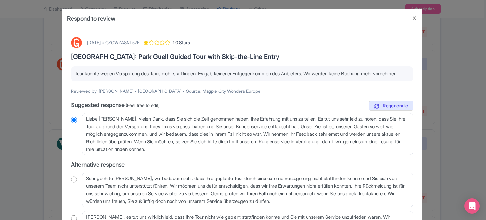
drag, startPoint x: 107, startPoint y: 81, endPoint x: 64, endPoint y: 70, distance: 44.7
click at [64, 70] on div "[DATE] • GYGWZA8NL57F 1.0 Stars [GEOGRAPHIC_DATA]: Park Guell Guided Tour with …" at bounding box center [242, 149] width 360 height 243
copy p "Tour konnte wegen Verspätung des Taxis nicht stattfinden. Es gab keinerlei Entg…"
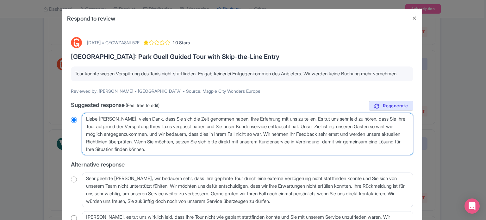
drag, startPoint x: 223, startPoint y: 156, endPoint x: 82, endPoint y: 119, distance: 145.3
click at [82, 119] on div "true Suggested response (Feel free to edit) Liebe [PERSON_NAME], vielen Dank, d…" at bounding box center [242, 173] width 342 height 145
paste textarea "Es tut uns sehr leid, dass Sie diese Erfahrung machen mussten. Leider können ve…"
type textarea "Es tut uns sehr leid, dass Sie diese Erfahrung machen mussten. Leider können ve…"
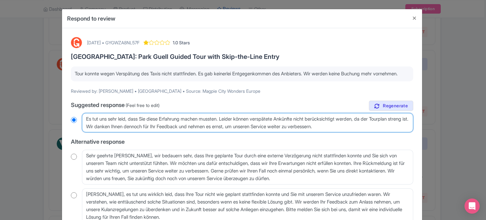
radio input "true"
click at [85, 124] on textarea "Liebe [PERSON_NAME], vielen Dank, dass Sie sich die Zeit genommen haben, Ihre E…" at bounding box center [247, 123] width 331 height 20
paste textarea "Lieber [PERSON_NAME]""
type textarea "Lieber [PERSON_NAME]"Es tut uns sehr leid, dass Sie diese Erfahrung machen muss…"
radio input "true"
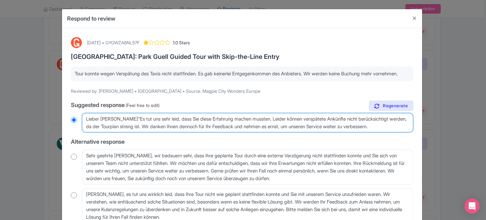
type textarea "Lieber [PERSON_NAME] tut uns sehr leid, dass Sie diese Erfahrung machen mussten…"
radio input "true"
type textarea "Lieber [PERSON_NAME],Es tut uns sehr leid, dass Sie diese Erfahrung machen muss…"
radio input "true"
type textarea "Lieber [PERSON_NAME], Es tut uns sehr leid, dass Sie diese Erfahrung machen mus…"
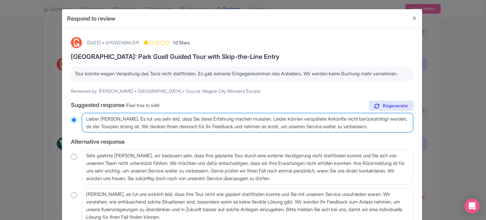
radio input "true"
type textarea "Lieber [PERSON_NAME], Es tut uns sehr leid, dass Sie diese Erfahrung machen mus…"
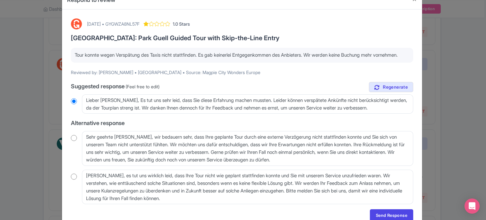
scroll to position [55, 0]
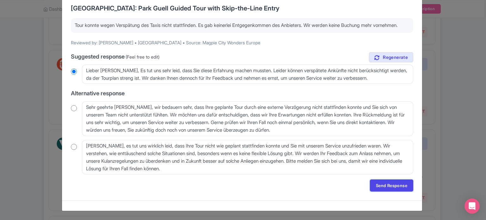
click at [387, 185] on link "Send Response" at bounding box center [391, 185] width 43 height 12
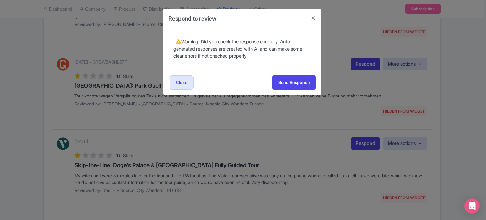
scroll to position [0, 0]
click at [281, 80] on button "Send Response" at bounding box center [294, 82] width 43 height 14
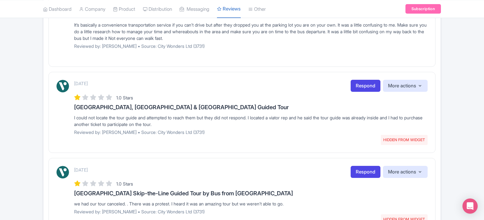
scroll to position [845, 0]
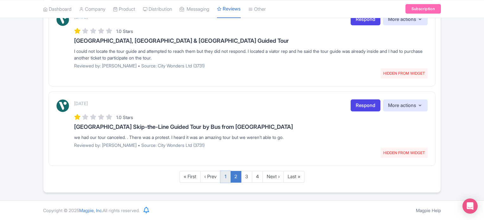
click at [225, 177] on link "1" at bounding box center [225, 177] width 10 height 12
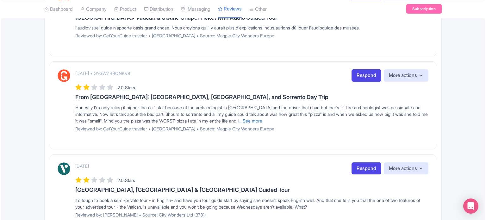
scroll to position [592, 0]
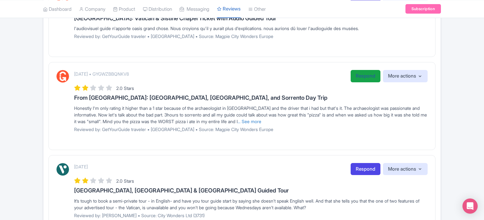
click at [361, 75] on link "Respond" at bounding box center [365, 76] width 30 height 12
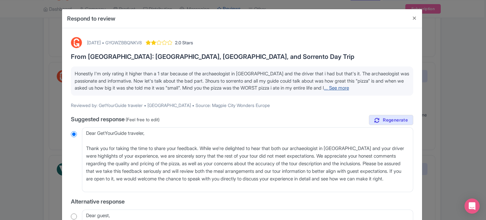
click at [349, 88] on link "... See more" at bounding box center [336, 88] width 25 height 6
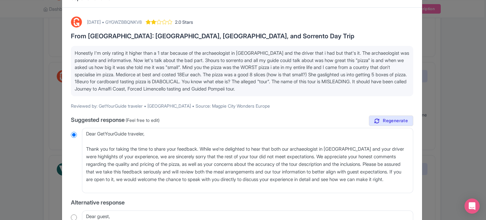
scroll to position [32, 0]
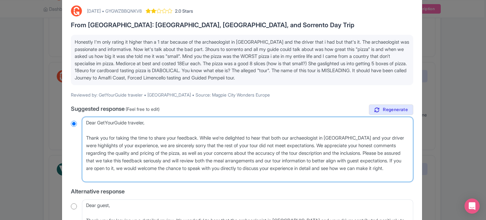
click at [146, 121] on textarea "Dear GetYourGuide traveler, Thank you for taking the time to share your feedbac…" at bounding box center [247, 149] width 331 height 65
type textarea "Dear Get, Thank you for taking the time to share your feedback. While we're del…"
radio input "true"
type textarea "Dear Ge, Thank you for taking the time to share your feedback. While we're deli…"
radio input "true"
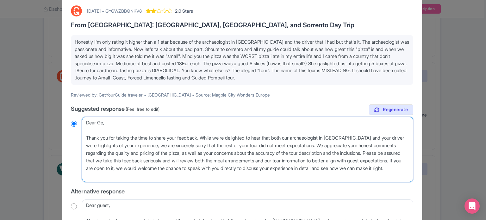
type textarea "Dear G, Thank you for taking the time to share your feedback. While we're delig…"
radio input "true"
type textarea "Dear , Thank you for taking the time to share your feedback. While we're deligh…"
radio input "true"
type textarea "Dear [PERSON_NAME], Thank you for taking the time to share your feedback. While…"
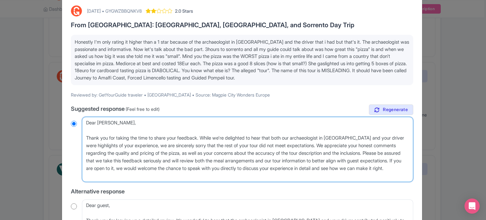
radio input "true"
type textarea "Dear gues, Thank you for taking the time to share your feedback. While we're de…"
radio input "true"
type textarea "Dear guest, Thank you for taking the time to share your feedback. While we're d…"
radio input "true"
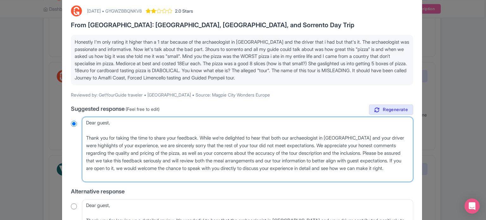
click at [86, 137] on textarea "Dear GetYourGuide traveler, Thank you for taking the time to share your feedbac…" at bounding box center [247, 149] width 331 height 65
type textarea "Dear guest, Thank you for taking the time to share your feedback. While we're d…"
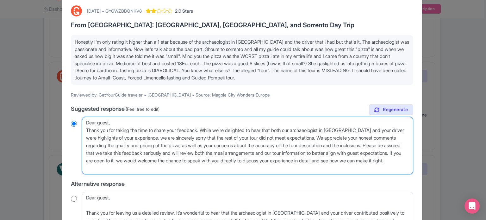
radio input "true"
type textarea "Dear guest, Thank you for taking the time to share your feedback. While we're d…"
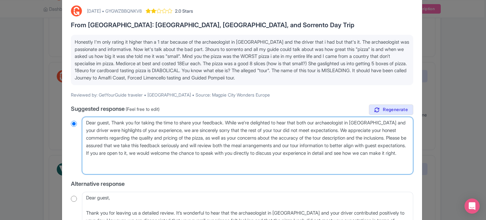
radio input "true"
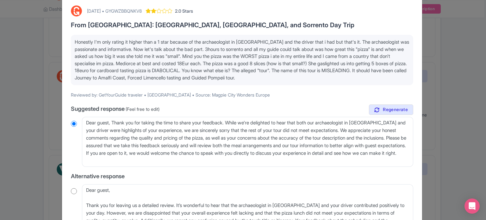
click at [142, 10] on div "[DATE] • GYGWZBBQNKV8" at bounding box center [114, 11] width 55 height 7
copy div "GYGWZBBQNKV8"
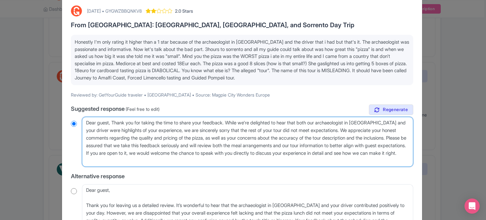
drag, startPoint x: 131, startPoint y: 152, endPoint x: 145, endPoint y: 159, distance: 15.1
click at [145, 159] on textarea "Dear GetYourGuide traveler, Thank you for taking the time to share your feedbac…" at bounding box center [247, 142] width 331 height 50
type textarea "Dear guest, Thank you for taking the time to share your feedback. While we're d…"
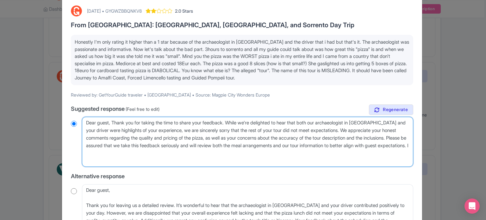
radio input "true"
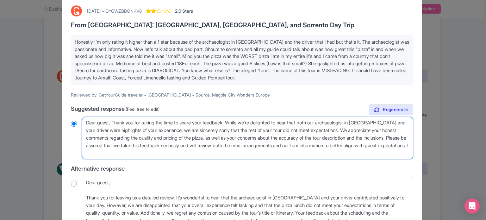
drag, startPoint x: 347, startPoint y: 129, endPoint x: 406, endPoint y: 137, distance: 60.2
click at [406, 137] on textarea "Dear GetYourGuide traveler, Thank you for taking the time to share your feedbac…" at bounding box center [247, 138] width 331 height 42
type textarea "Dear guest, Thank you for taking the time to share your feedback. While we're d…"
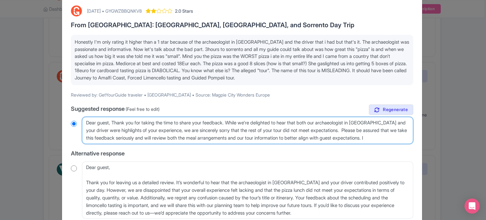
radio input "true"
type textarea "Dear guest, Thank you for taking the time to share your feedback. While we're d…"
radio input "true"
type textarea "Dear guest, Thank you for taking the time to share your feedback. While we're d…"
radio input "true"
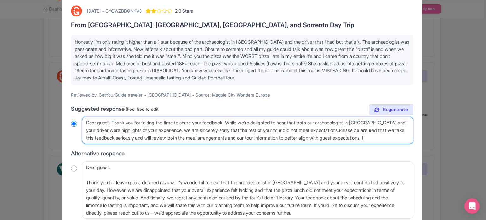
type textarea "Dear guest, Thank you for taking the time to share your feedback. While we're d…"
radio input "true"
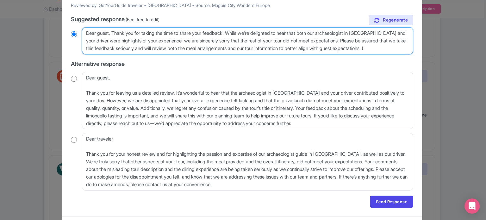
scroll to position [137, 0]
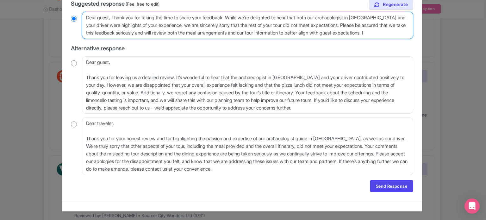
type textarea "Dear guest, Thank you for taking the time to share your feedback. While we're d…"
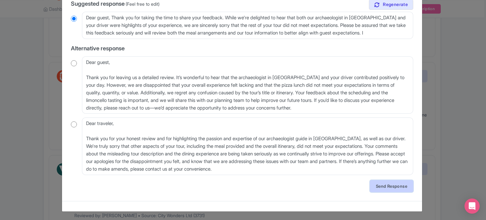
click at [399, 181] on link "Send Response" at bounding box center [391, 186] width 43 height 12
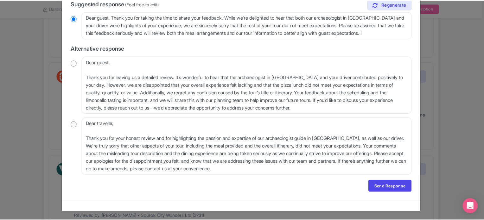
scroll to position [0, 0]
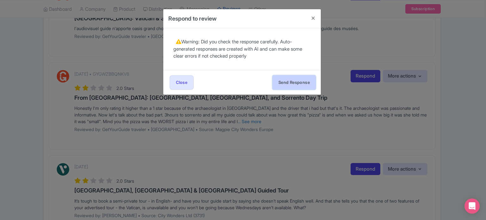
drag, startPoint x: 293, startPoint y: 82, endPoint x: 299, endPoint y: 139, distance: 58.0
click at [293, 82] on button "Send Response" at bounding box center [294, 82] width 43 height 14
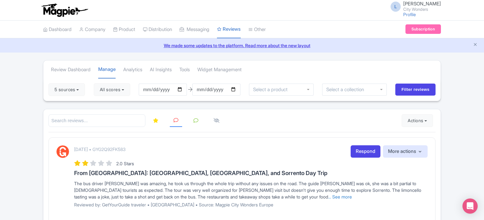
scroll to position [63, 0]
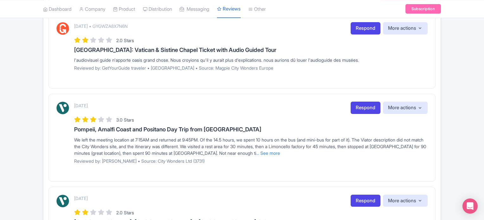
scroll to position [538, 0]
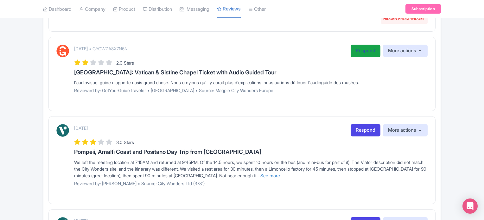
click at [366, 50] on link "Respond" at bounding box center [365, 51] width 30 height 12
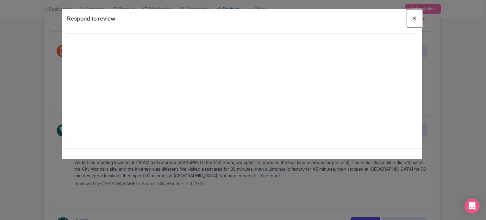
click at [413, 19] on button "Close" at bounding box center [414, 18] width 15 height 18
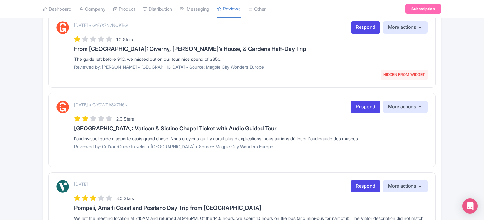
scroll to position [411, 0]
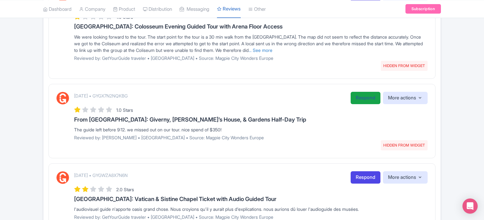
click at [355, 95] on link "Respond" at bounding box center [365, 98] width 30 height 12
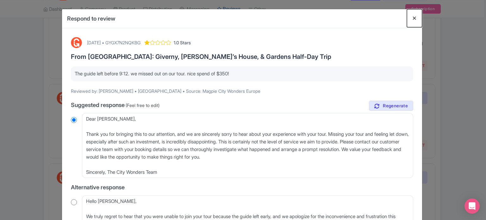
click at [411, 17] on button "Close" at bounding box center [414, 18] width 15 height 18
